Goal: Browse casually

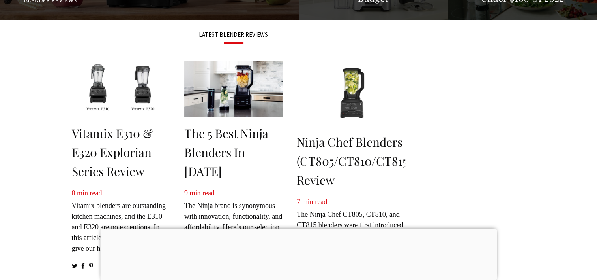
scroll to position [355, 0]
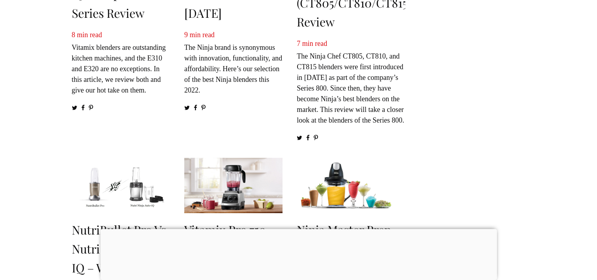
click at [302, 229] on div at bounding box center [298, 229] width 397 height 0
click at [291, 231] on div at bounding box center [298, 231] width 397 height 0
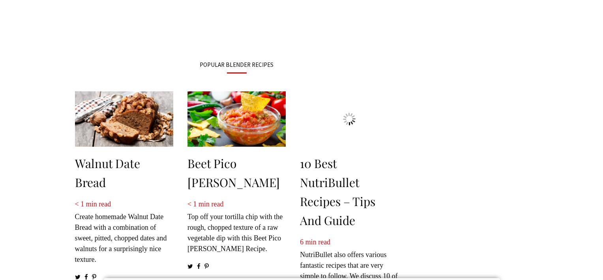
scroll to position [948, 0]
